Goal: Information Seeking & Learning: Learn about a topic

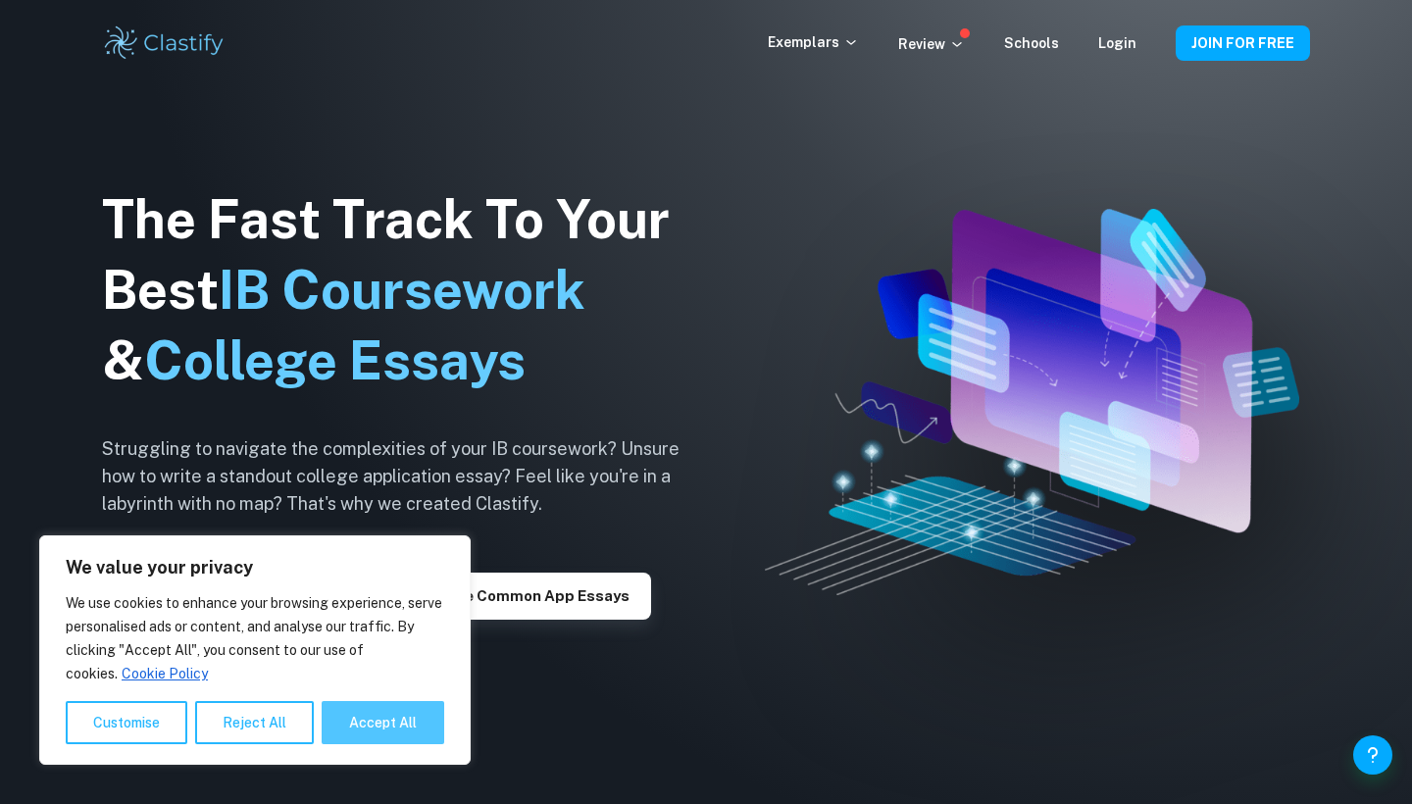
click at [377, 728] on button "Accept All" at bounding box center [383, 722] width 123 height 43
checkbox input "true"
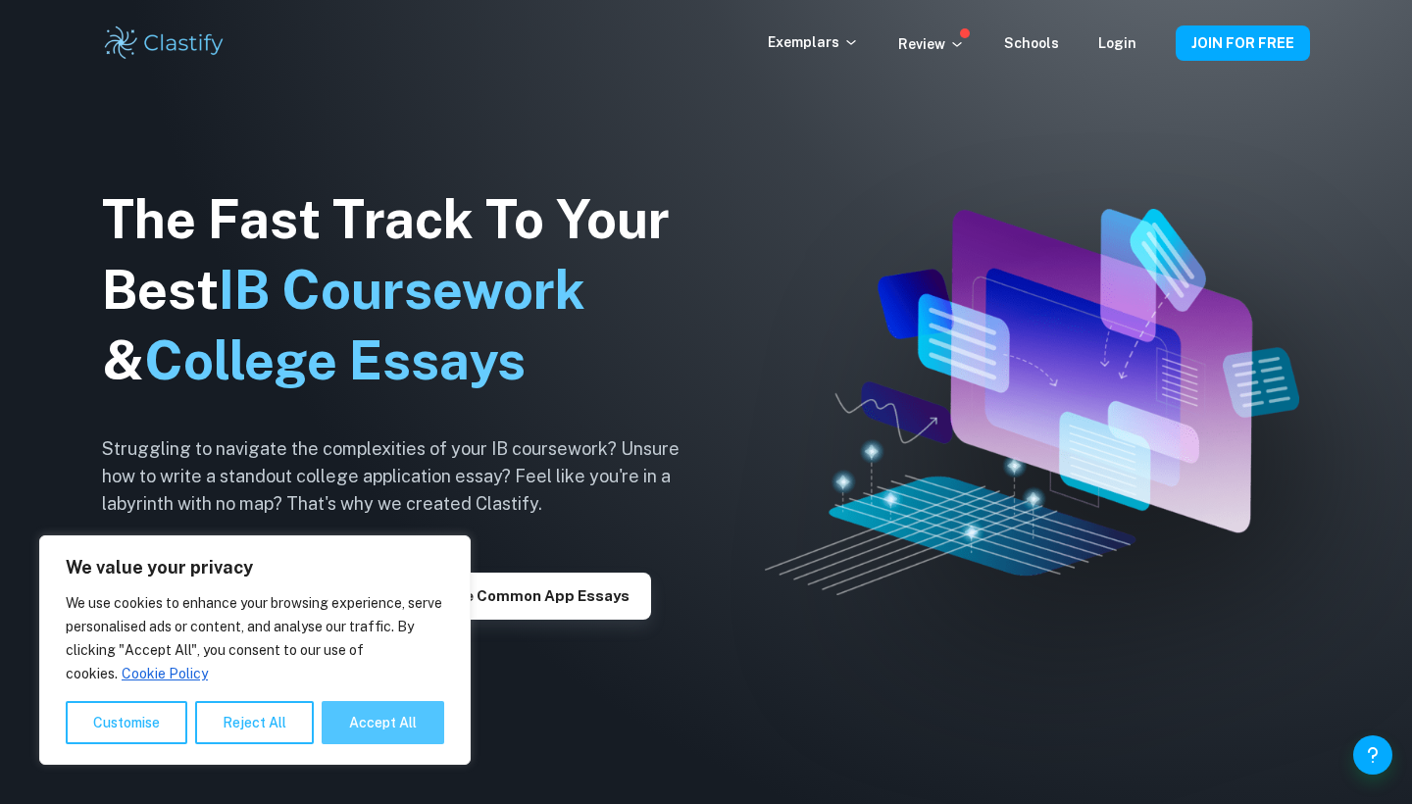
checkbox input "true"
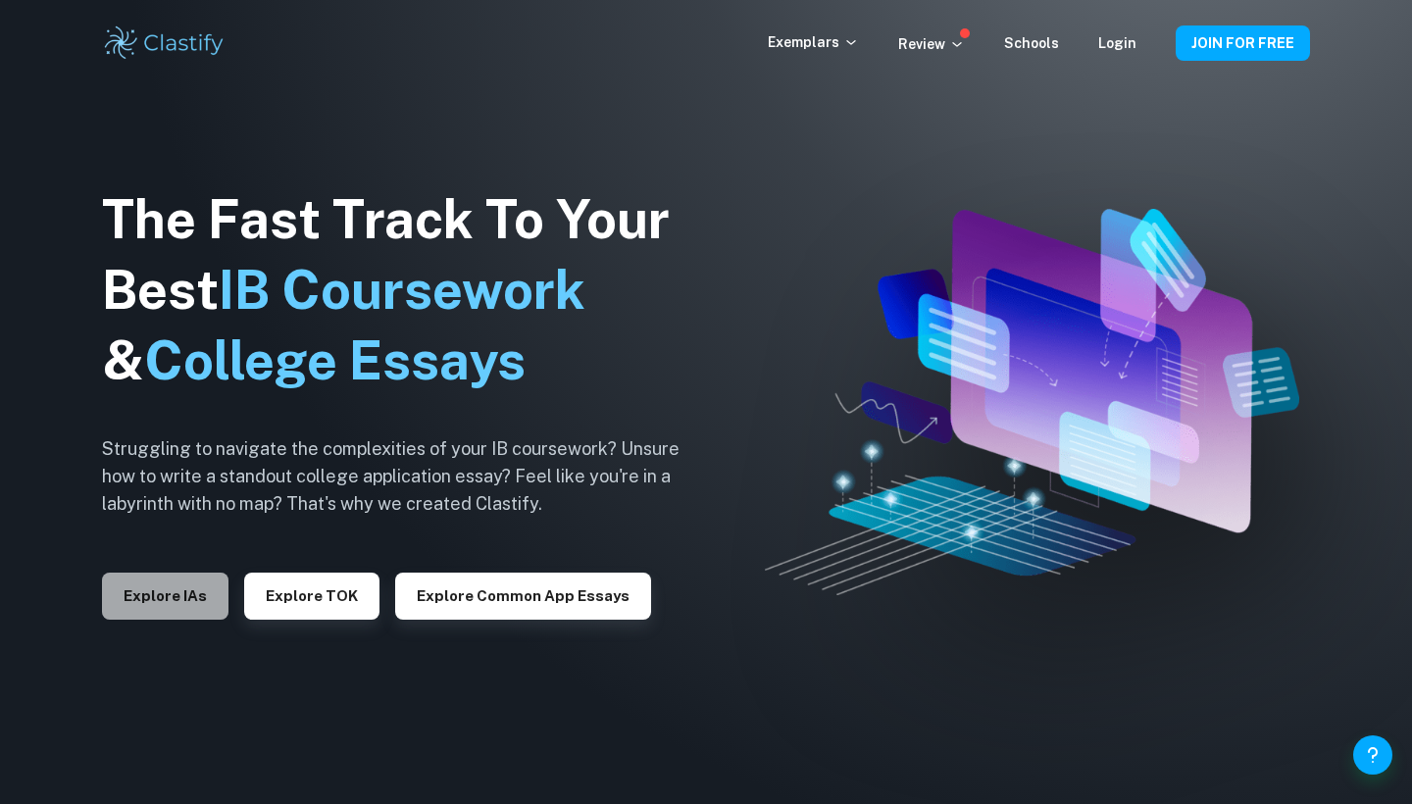
click at [175, 593] on button "Explore IAs" at bounding box center [165, 596] width 126 height 47
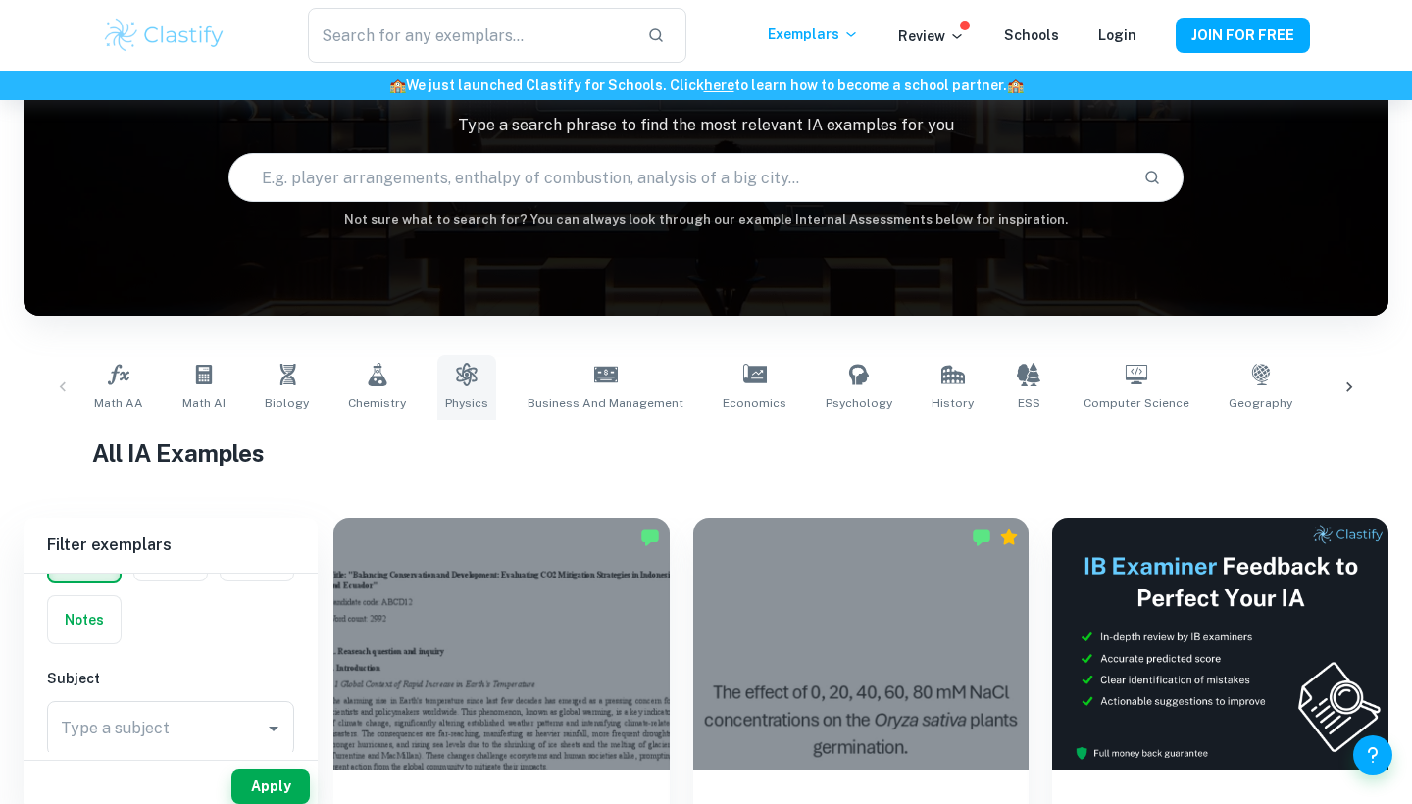
click at [440, 386] on link "Physics" at bounding box center [466, 387] width 59 height 65
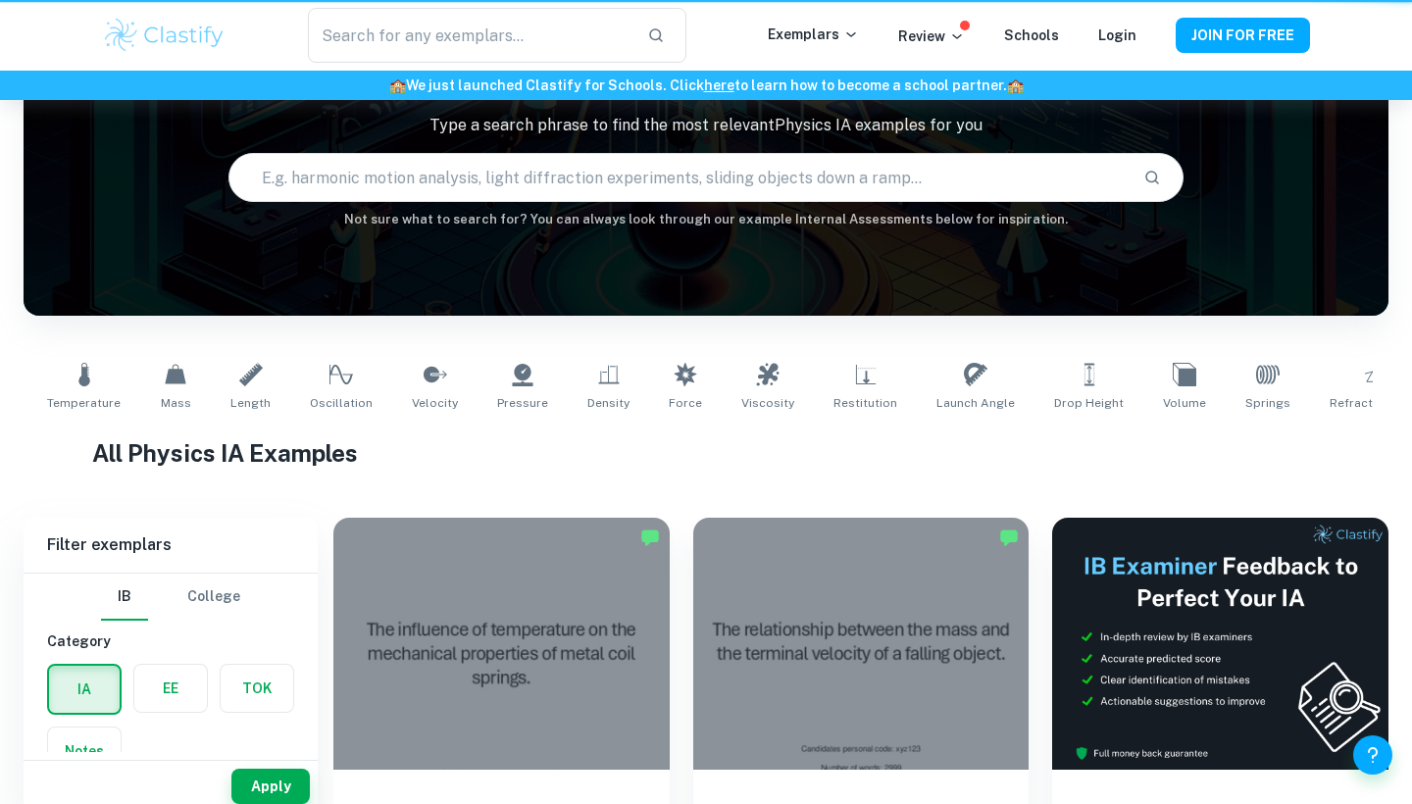
type input "Physics"
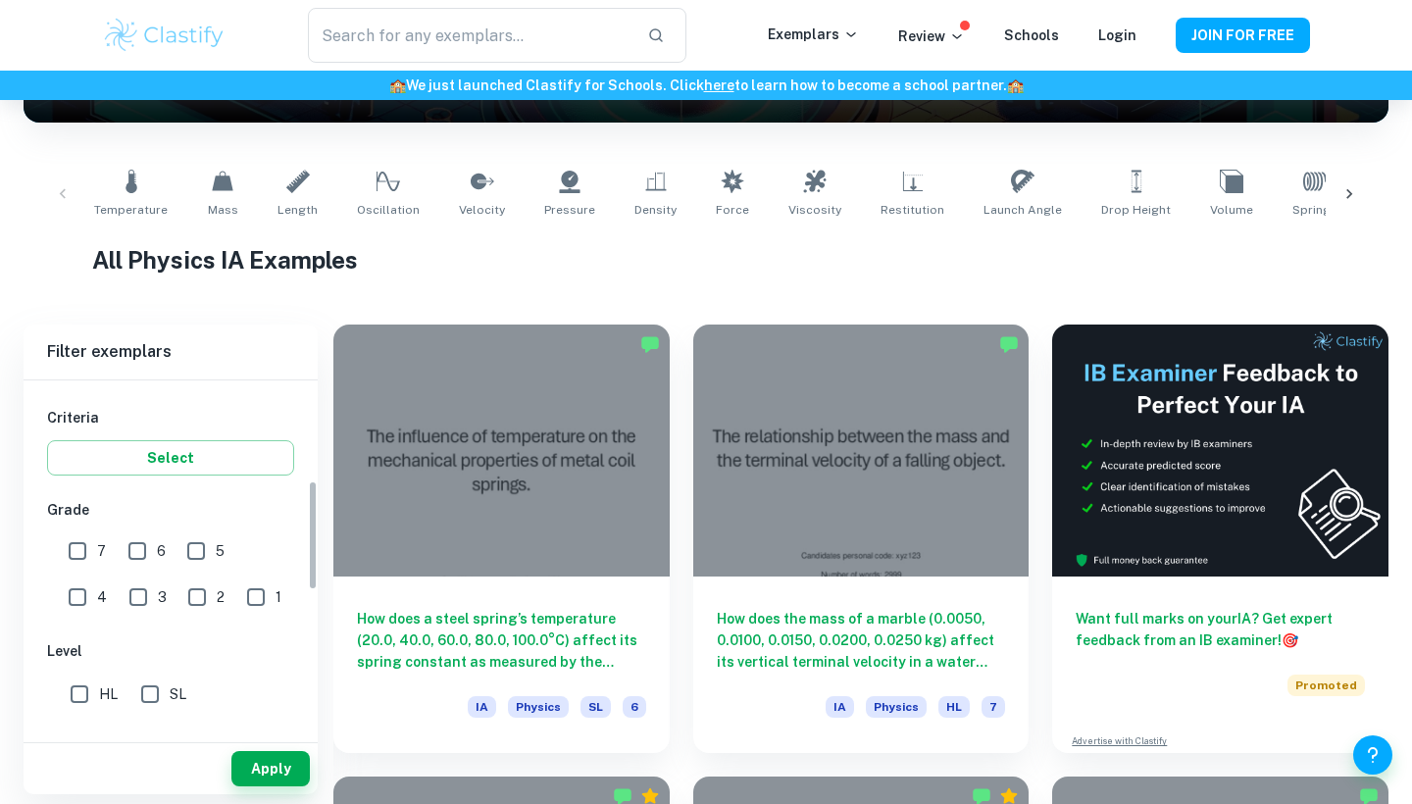
scroll to position [333, 0]
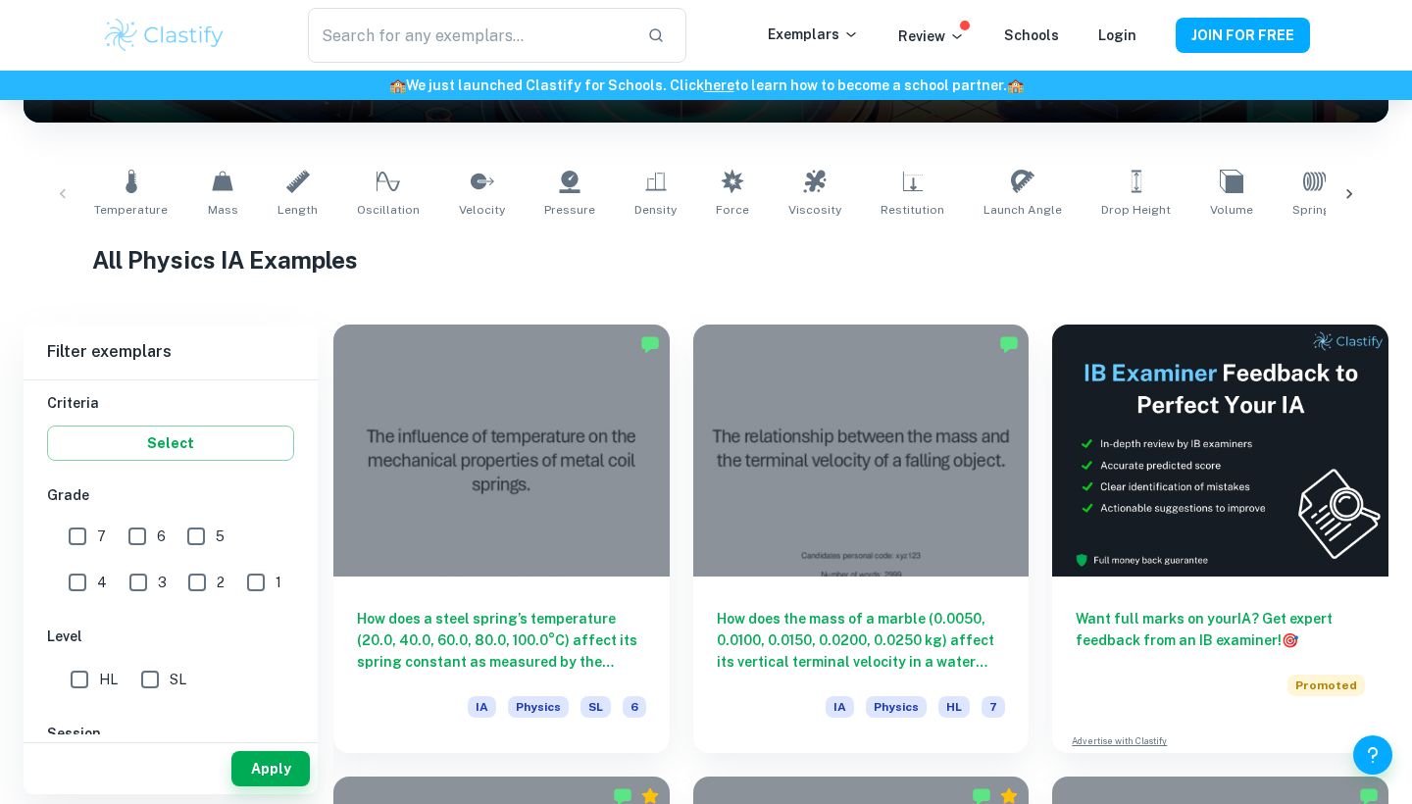
click at [236, 598] on input "1" at bounding box center [255, 582] width 39 height 39
checkbox input "true"
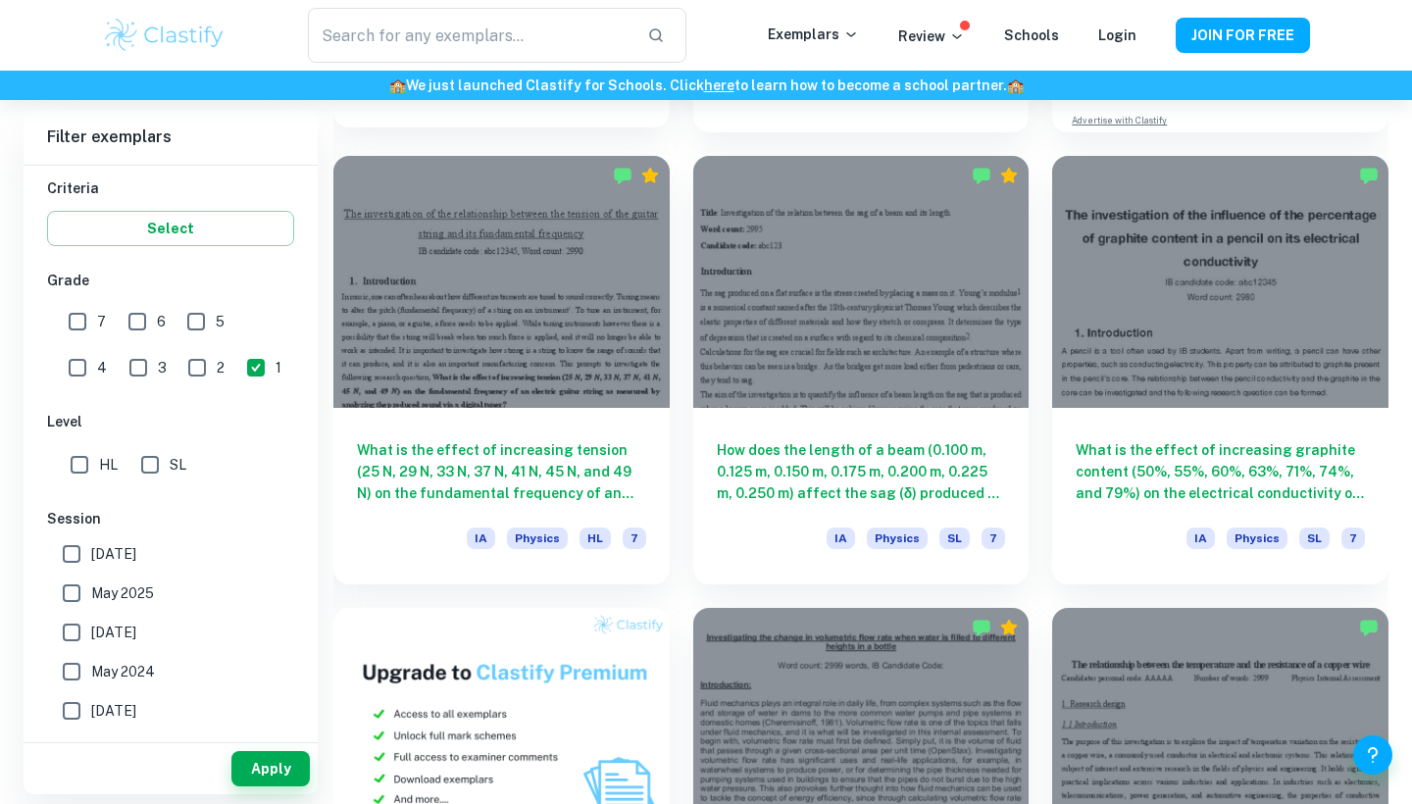
scroll to position [959, 0]
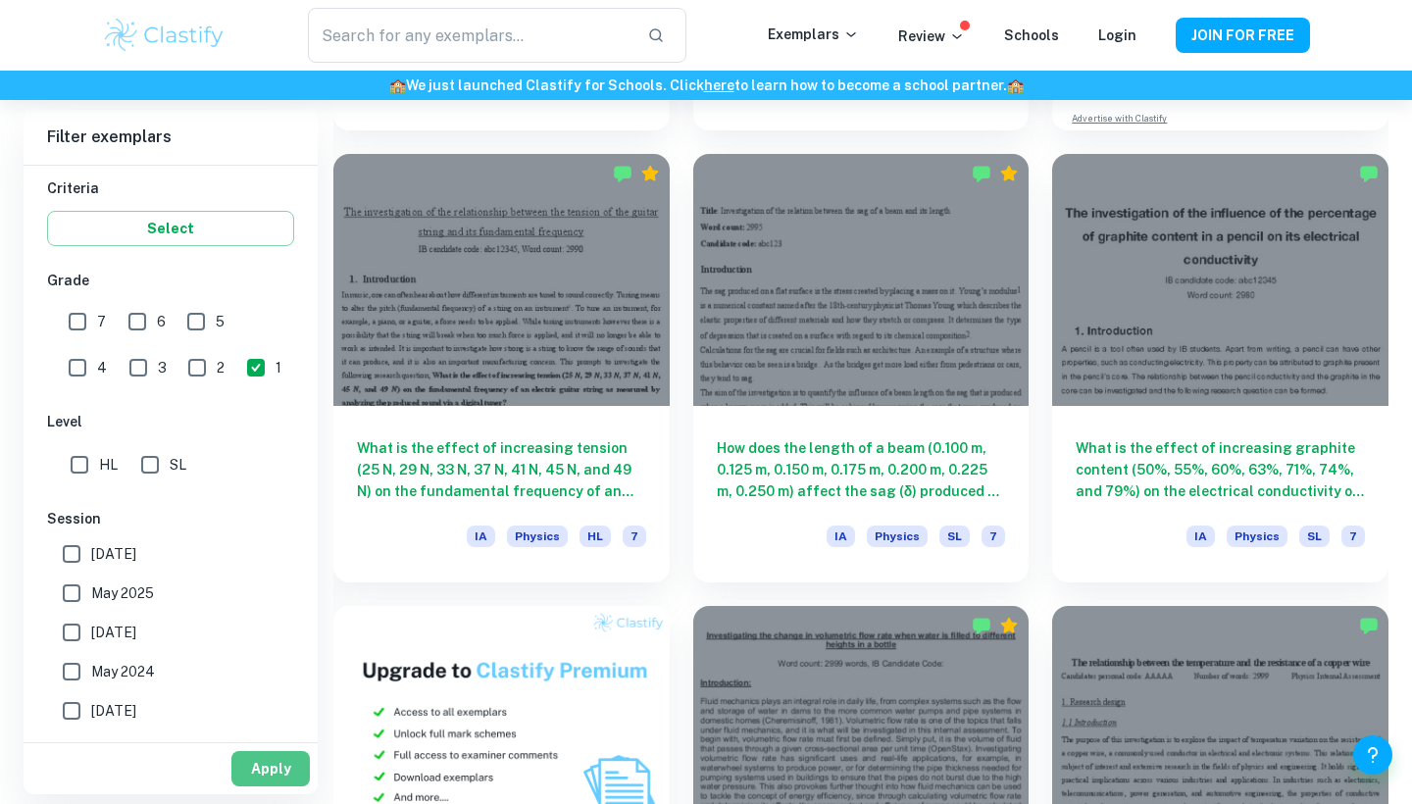
click at [274, 776] on button "Apply" at bounding box center [270, 768] width 78 height 35
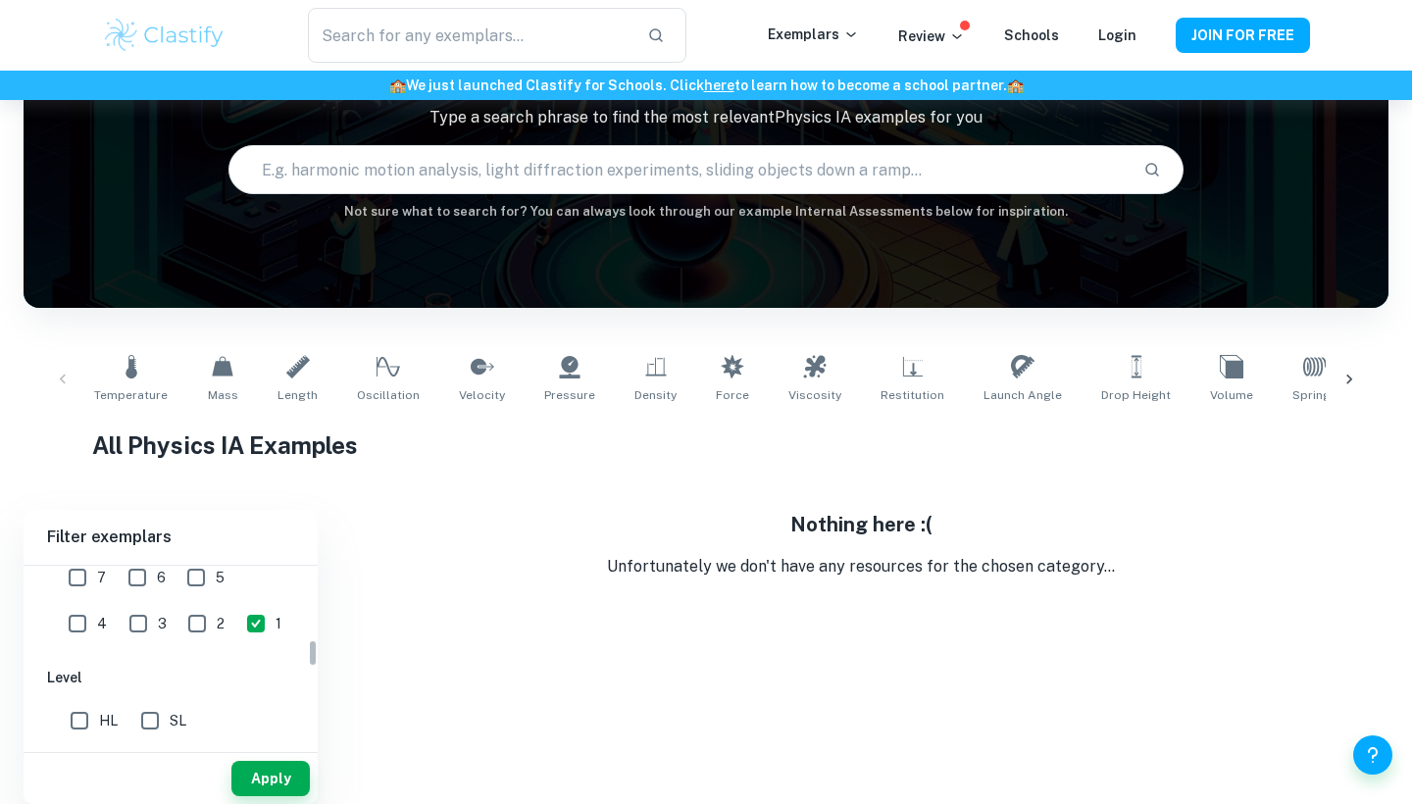
scroll to position [427, 0]
click at [177, 670] on input "2" at bounding box center [196, 674] width 39 height 39
checkbox input "true"
click at [119, 668] on input "3" at bounding box center [138, 674] width 39 height 39
checkbox input "true"
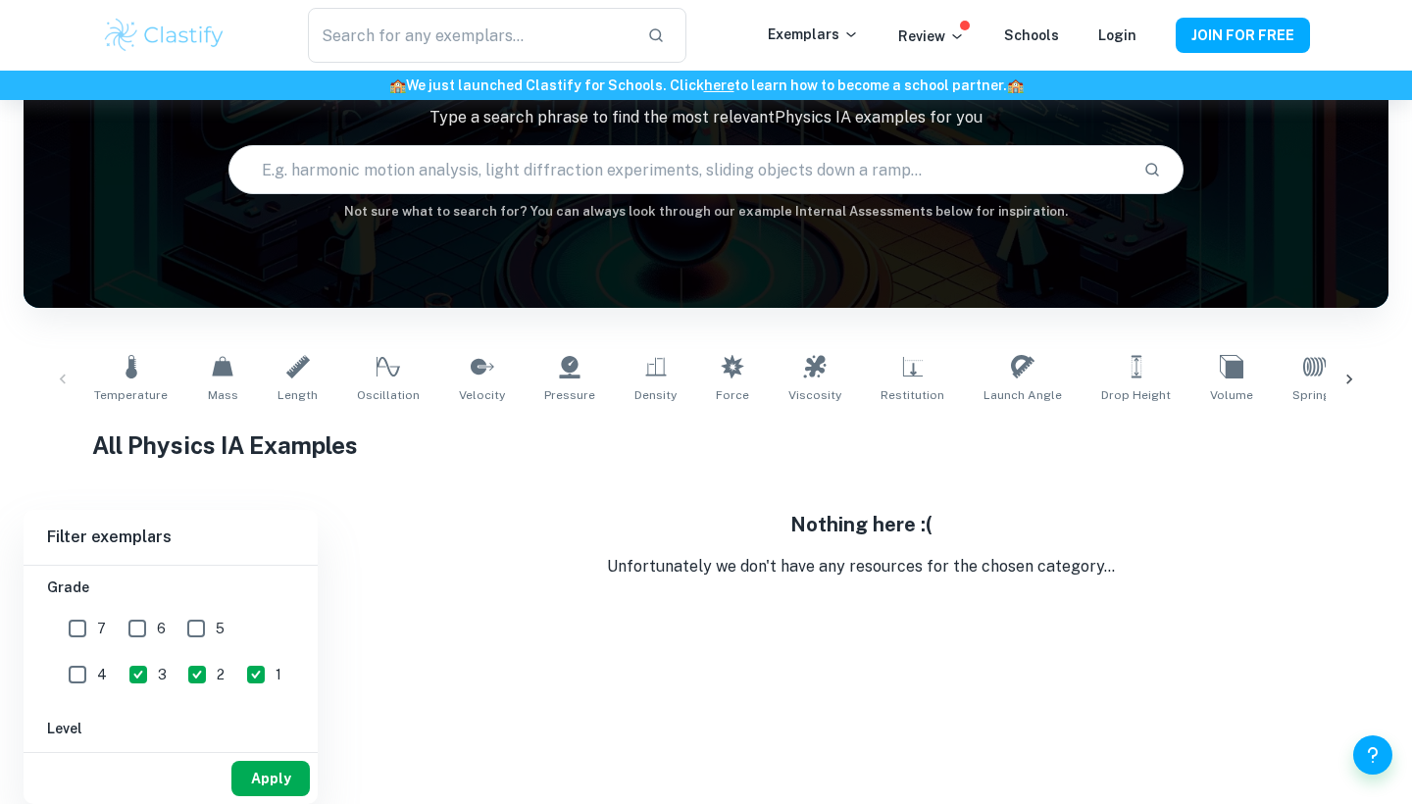
click at [276, 771] on button "Apply" at bounding box center [270, 778] width 78 height 35
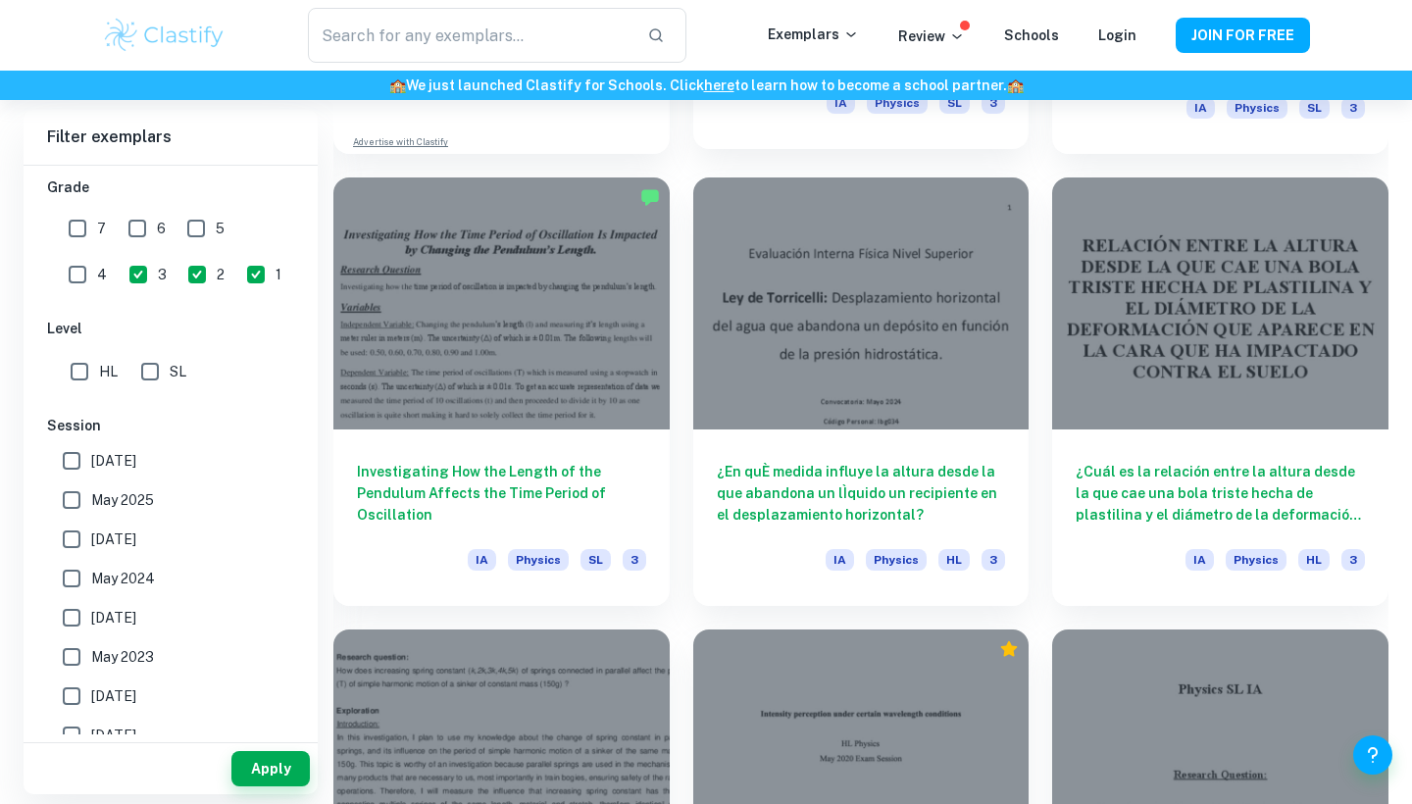
scroll to position [1867, 0]
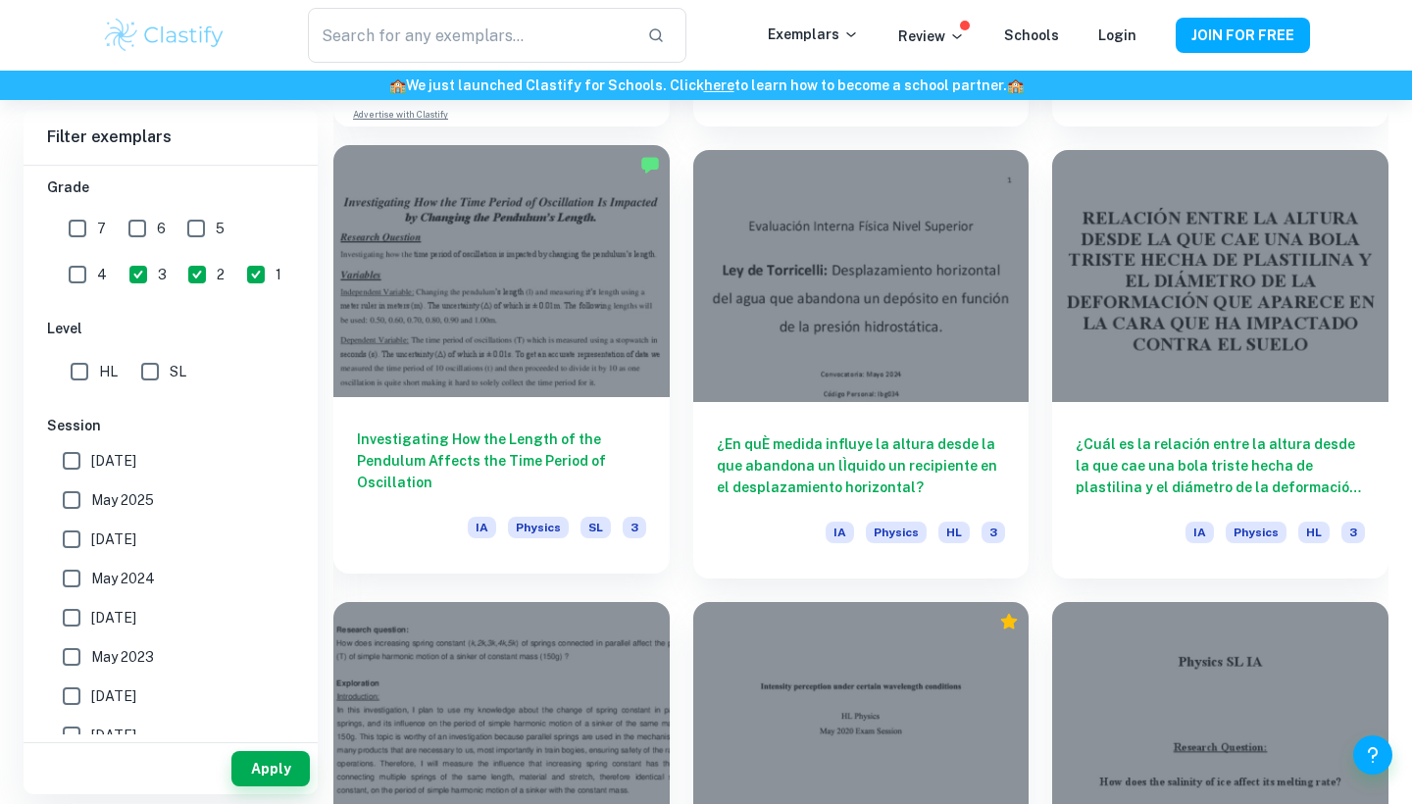
click at [615, 373] on div at bounding box center [501, 271] width 336 height 252
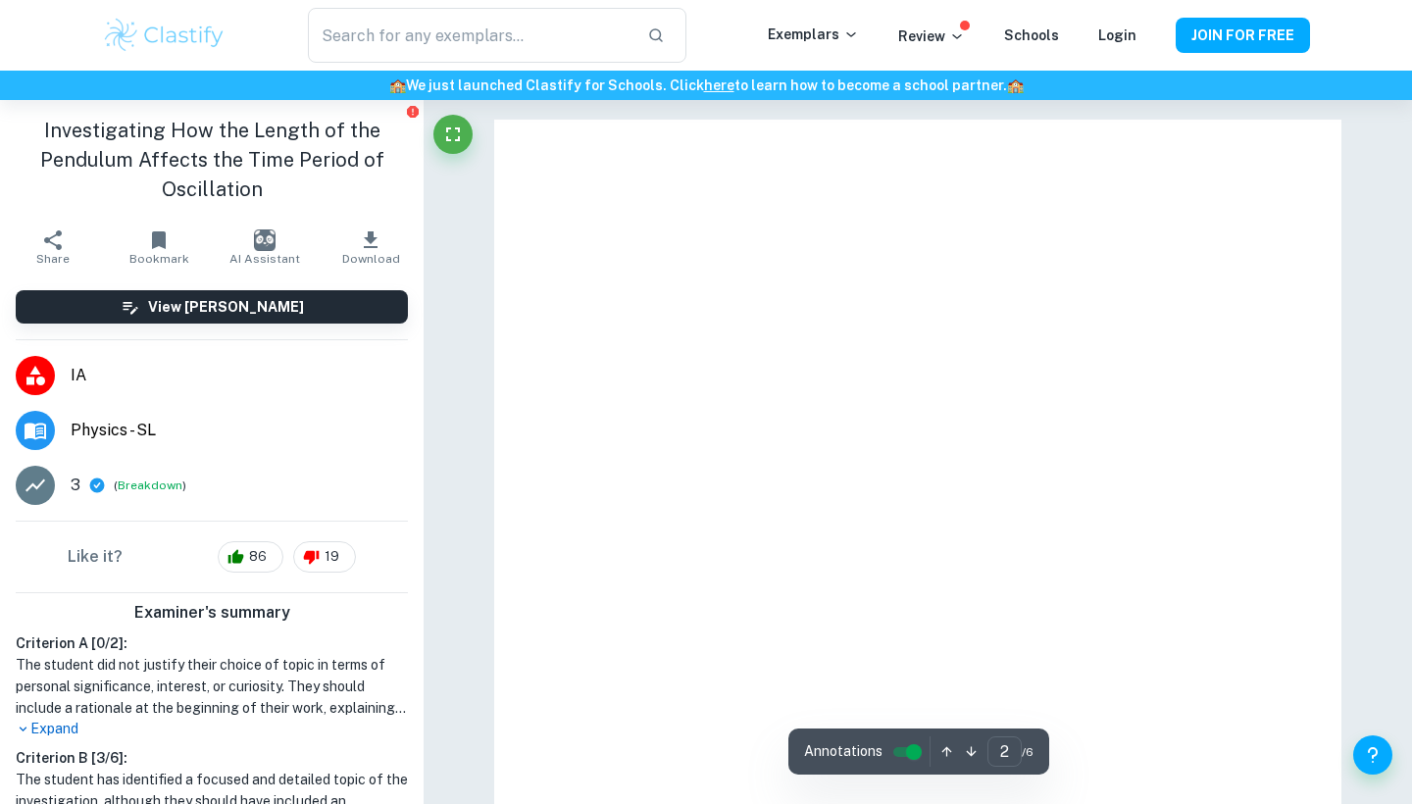
type input "1"
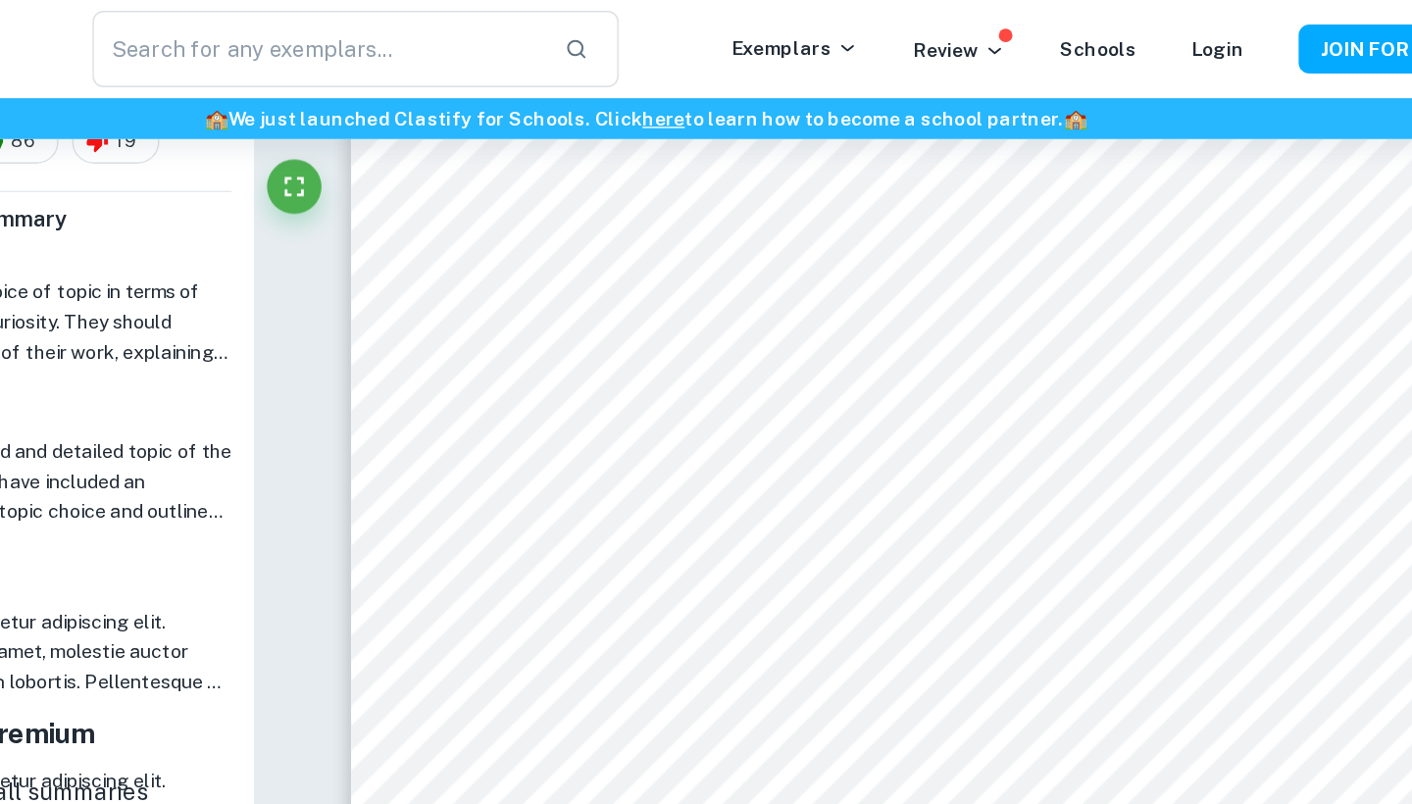
scroll to position [341, 0]
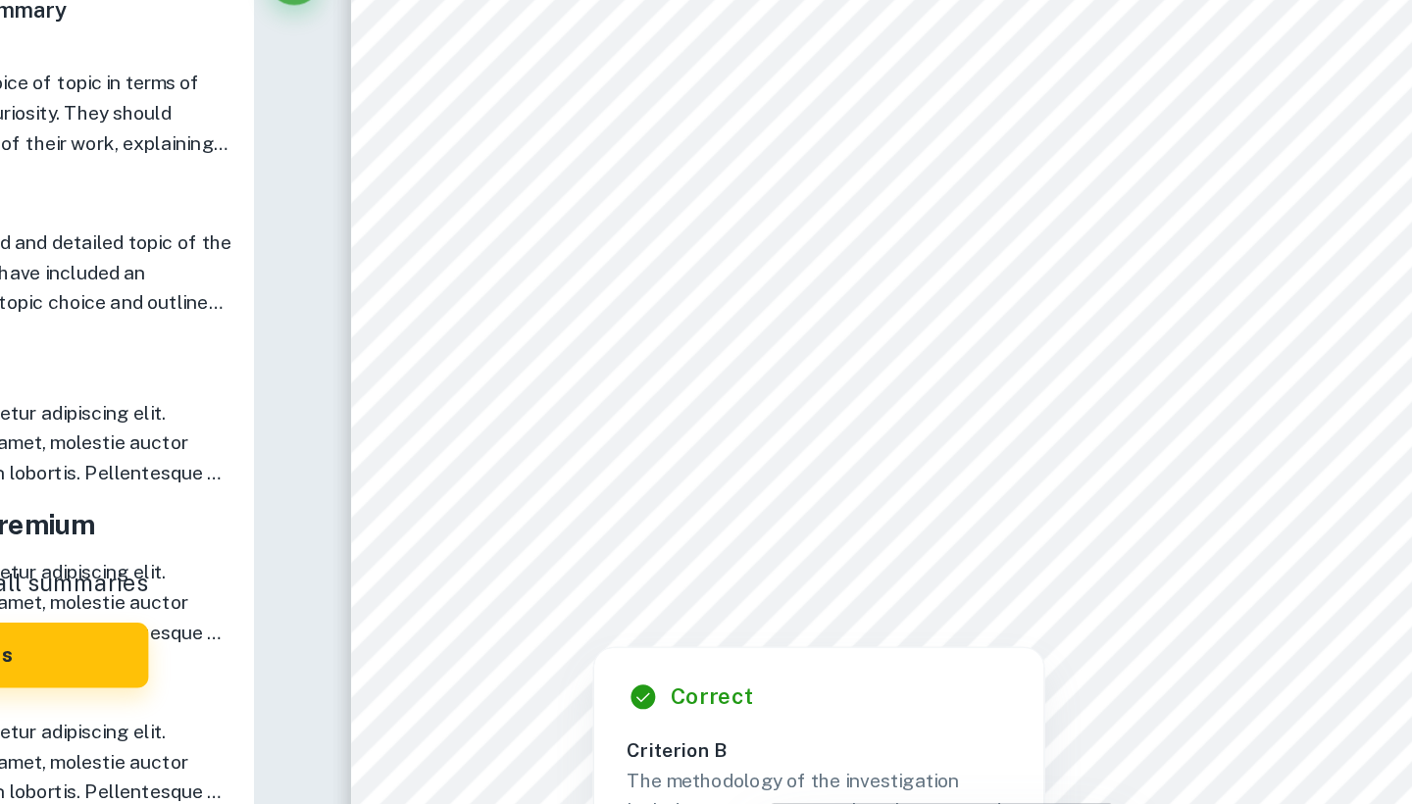
click at [506, 463] on div at bounding box center [658, 484] width 610 height 42
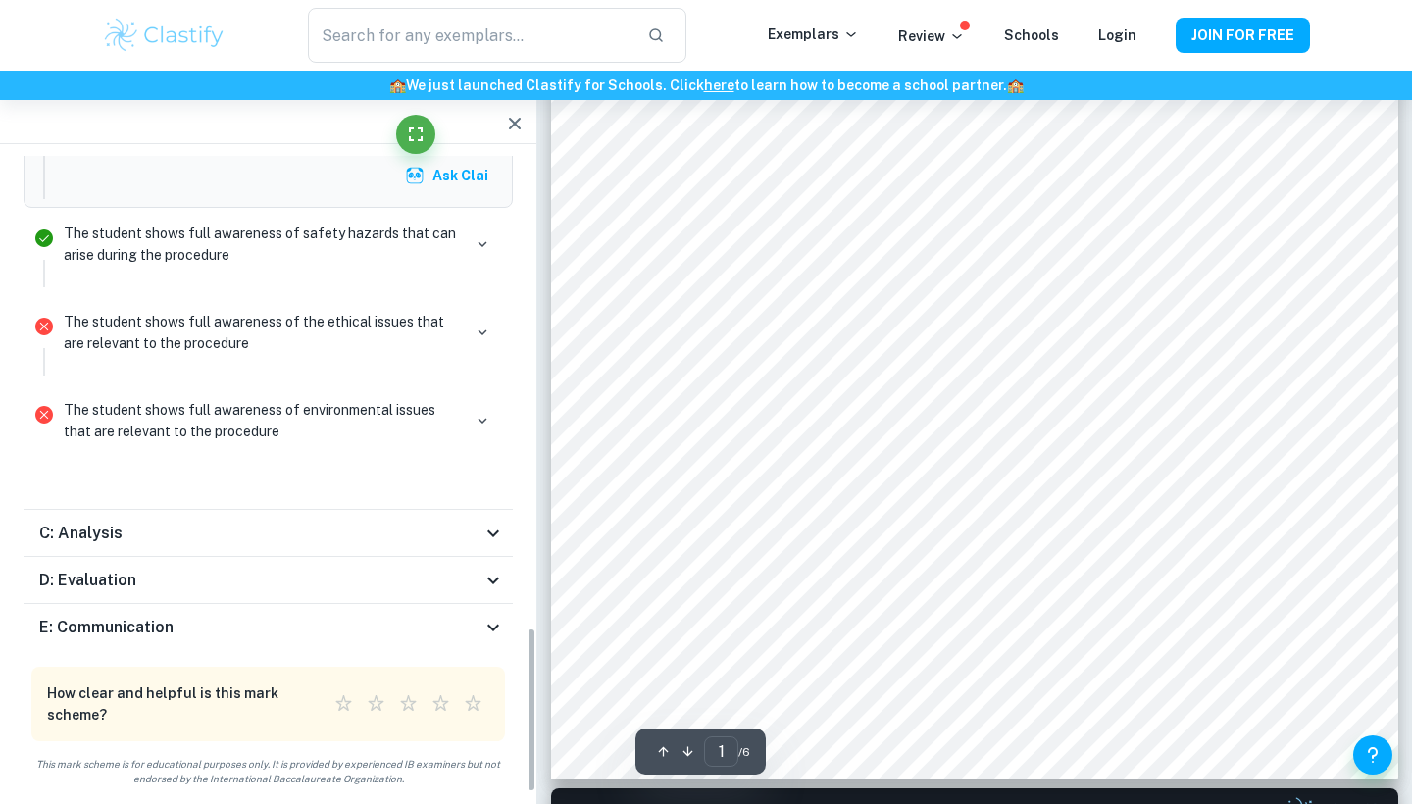
scroll to position [443, 0]
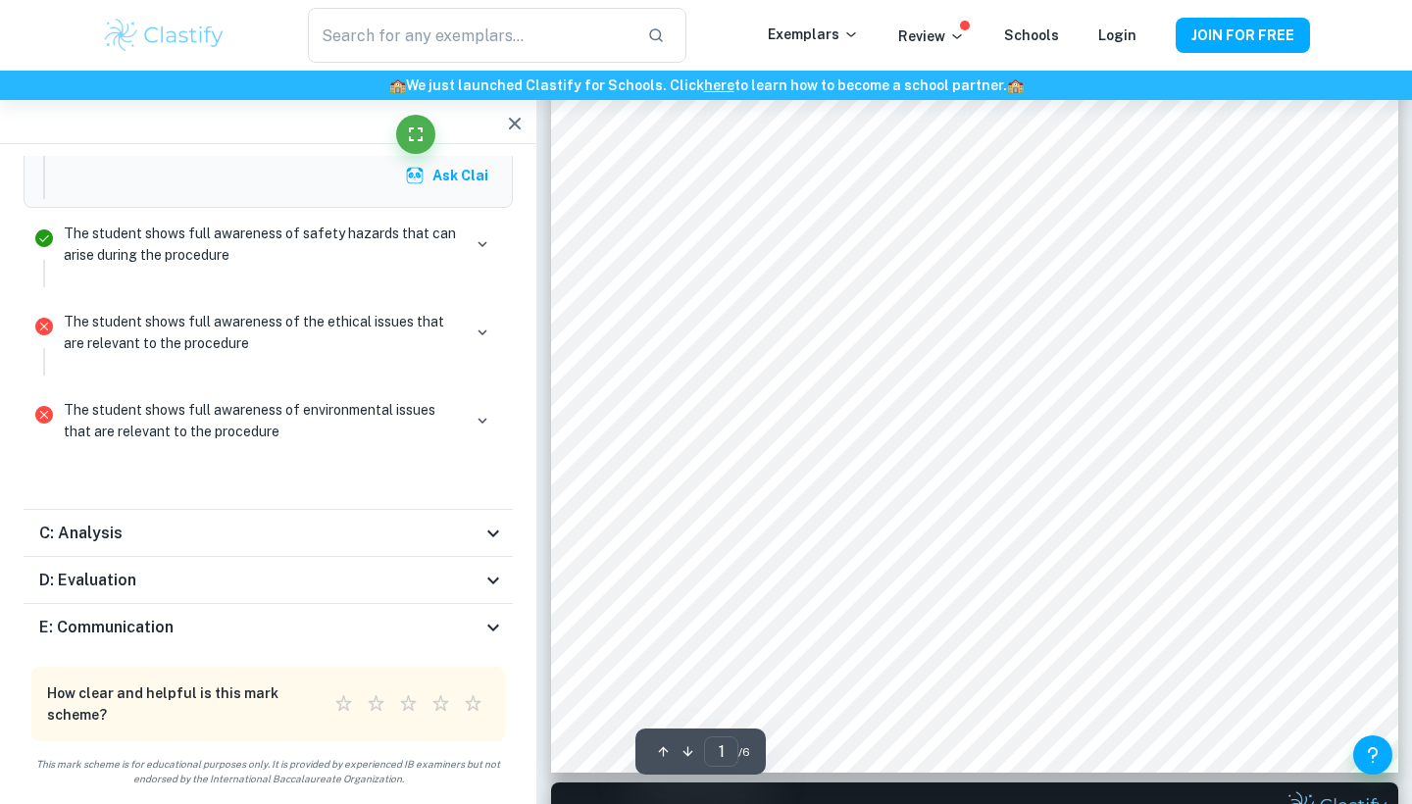
click at [481, 544] on div "C: Analysis" at bounding box center [268, 533] width 489 height 47
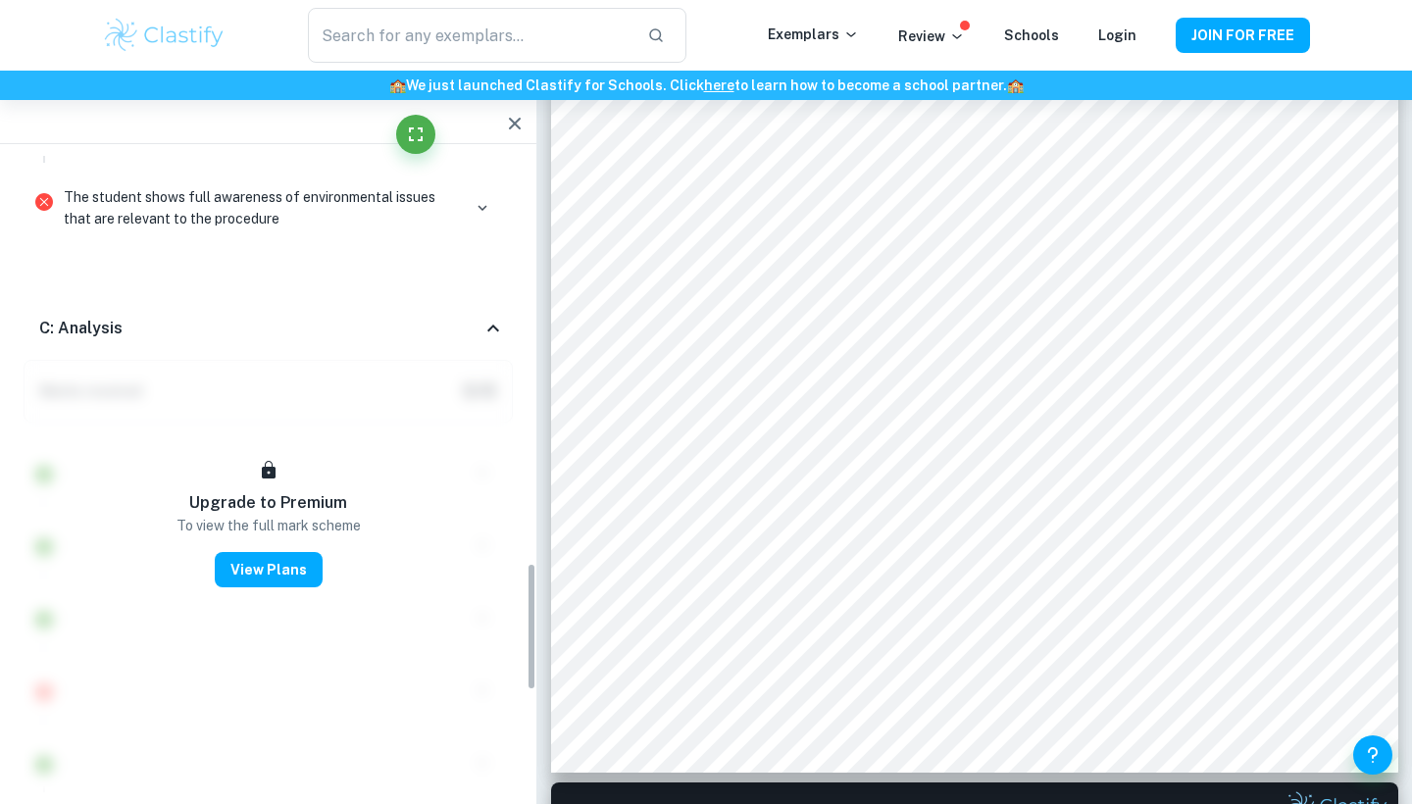
click at [484, 327] on icon at bounding box center [493, 329] width 24 height 24
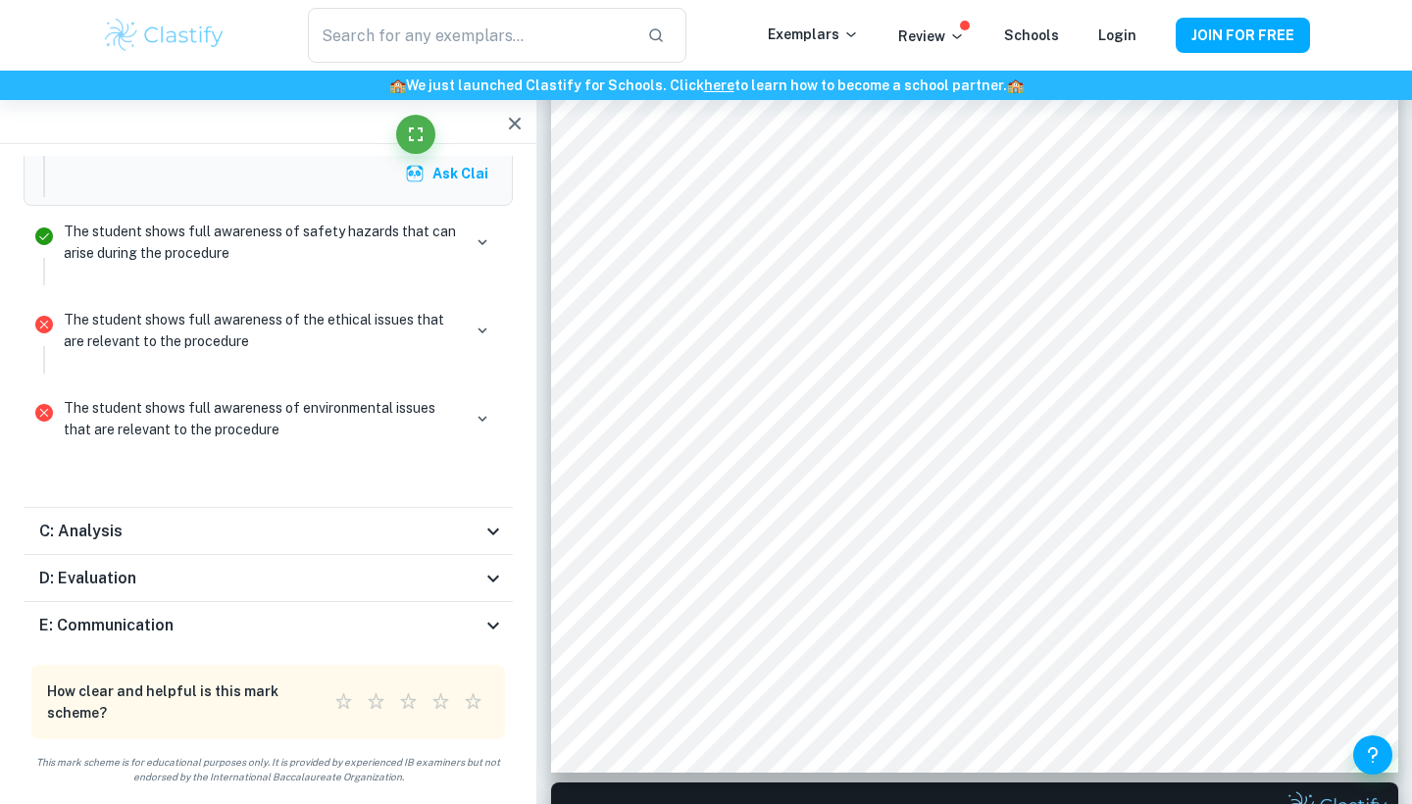
scroll to position [1809, 0]
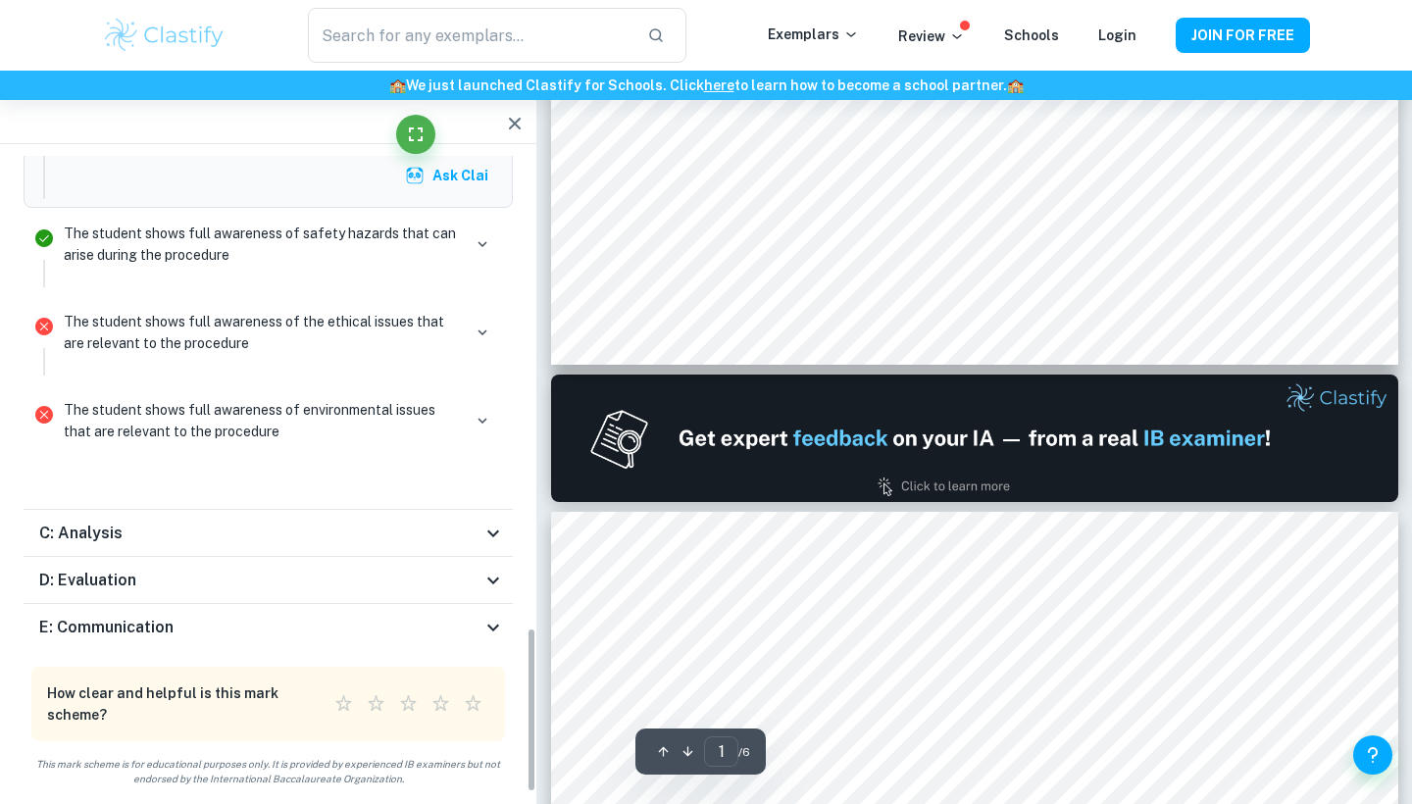
type input "2"
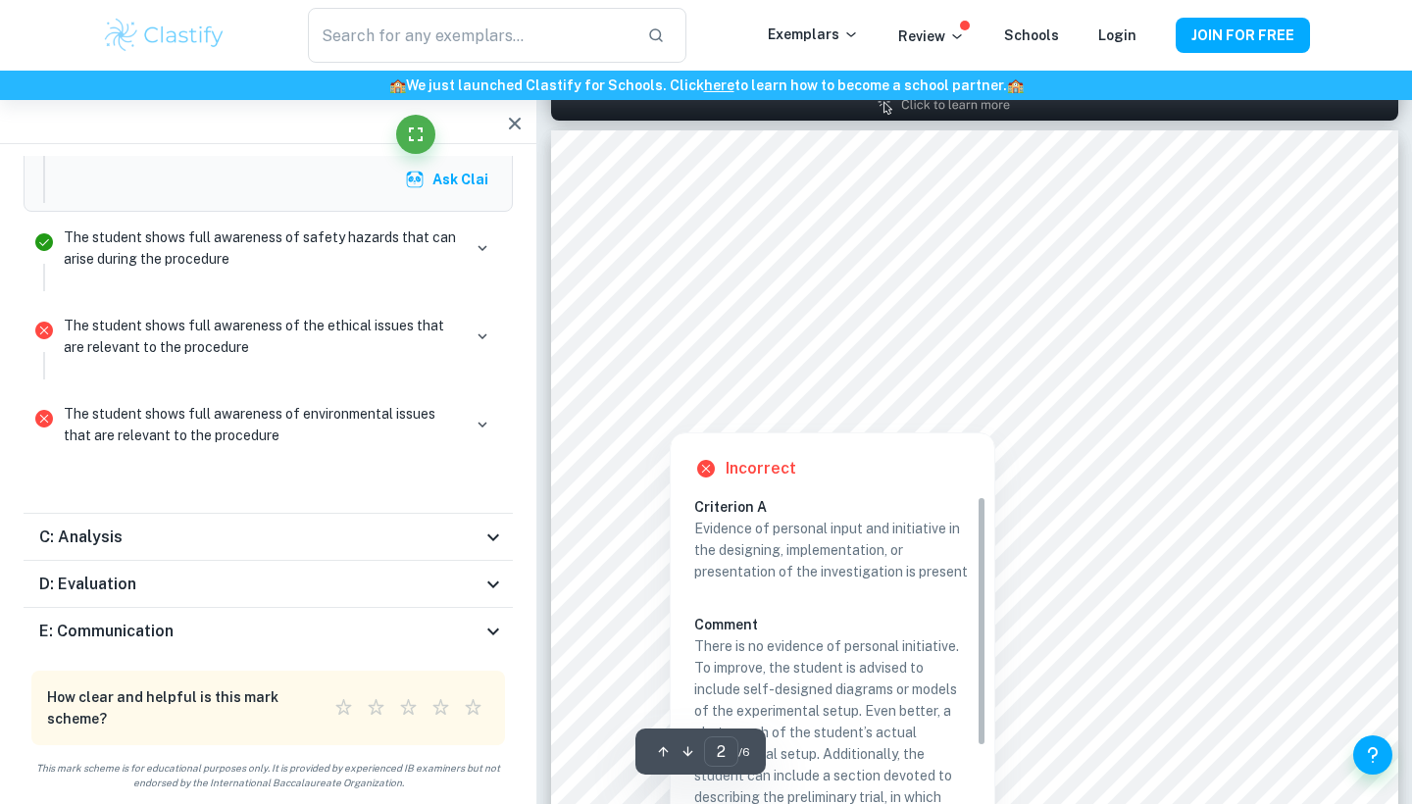
scroll to position [1243, 0]
